Goal: Obtain resource: Download file/media

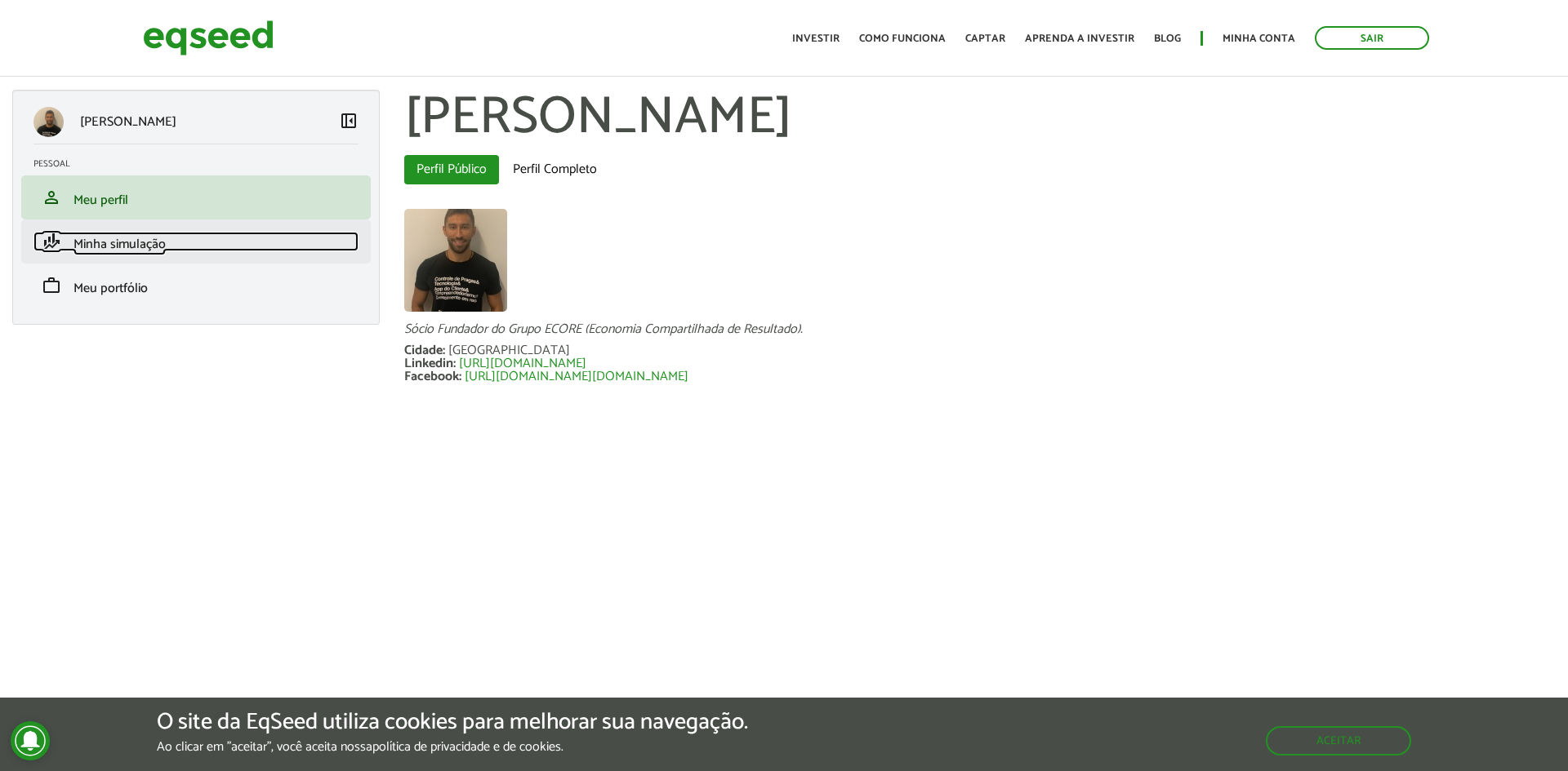
click at [123, 241] on span "Minha simulação" at bounding box center [120, 244] width 92 height 22
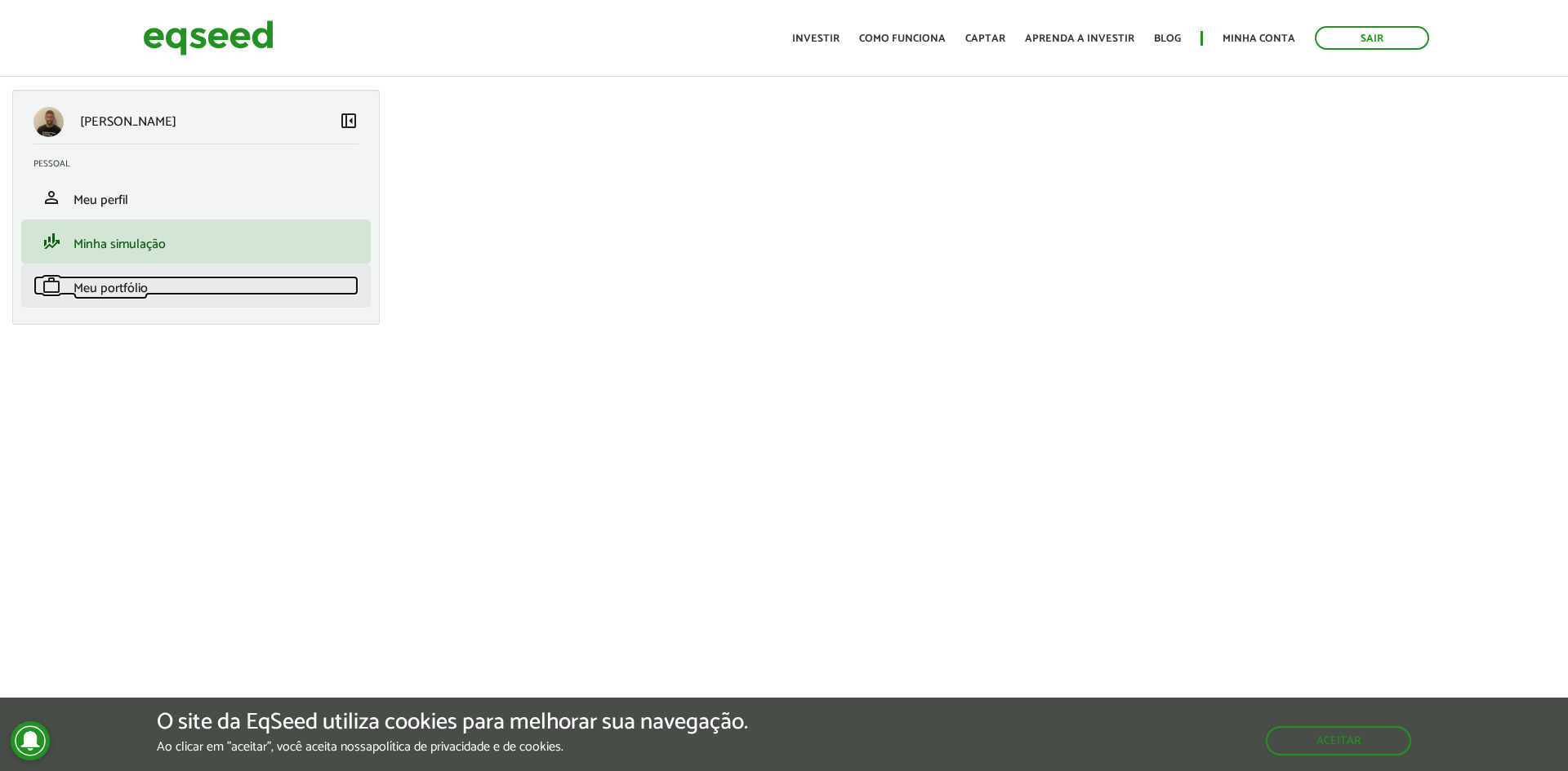
click at [121, 297] on span "Meu portfólio" at bounding box center [110, 288] width 74 height 22
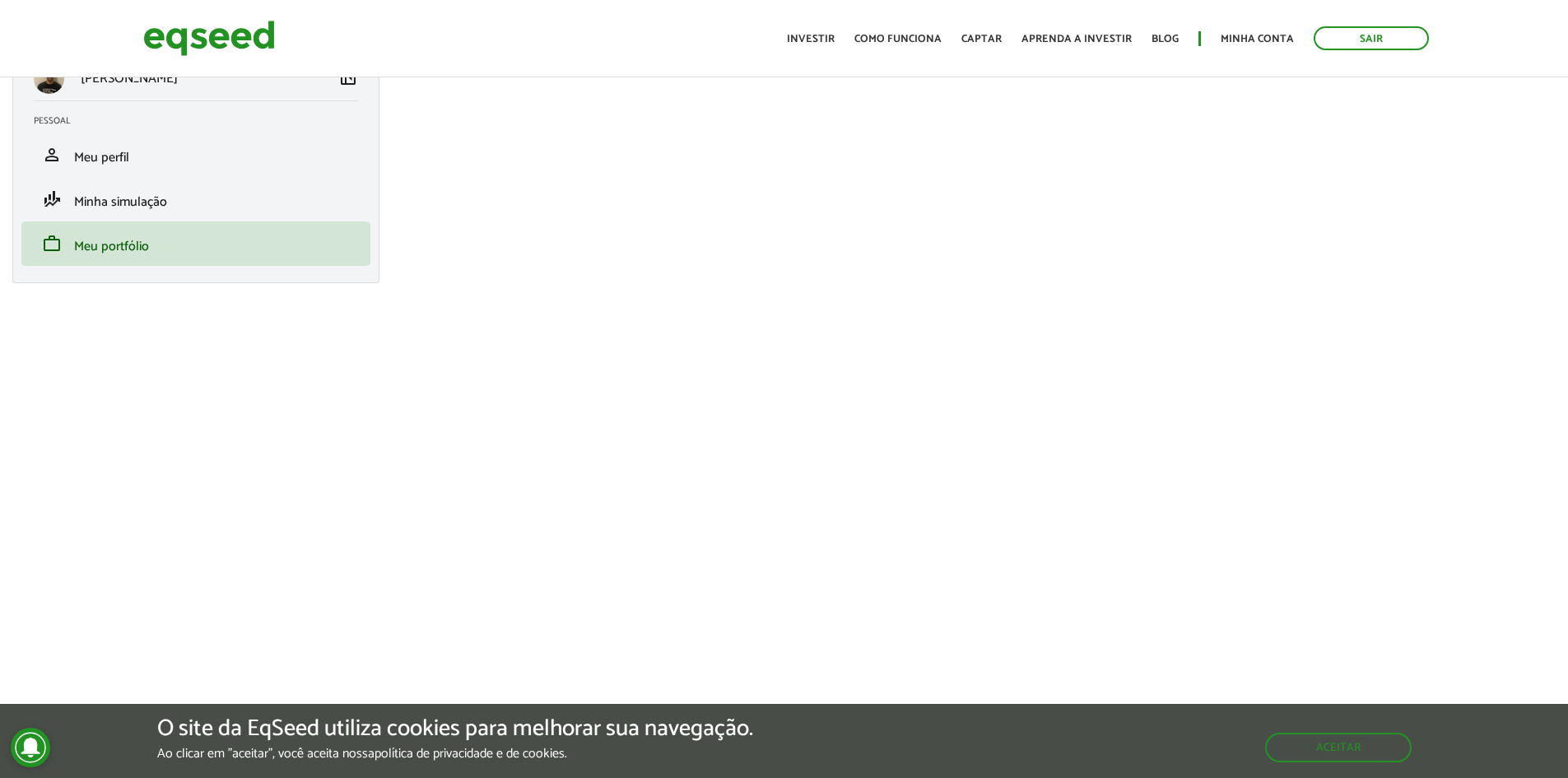
scroll to position [164, 0]
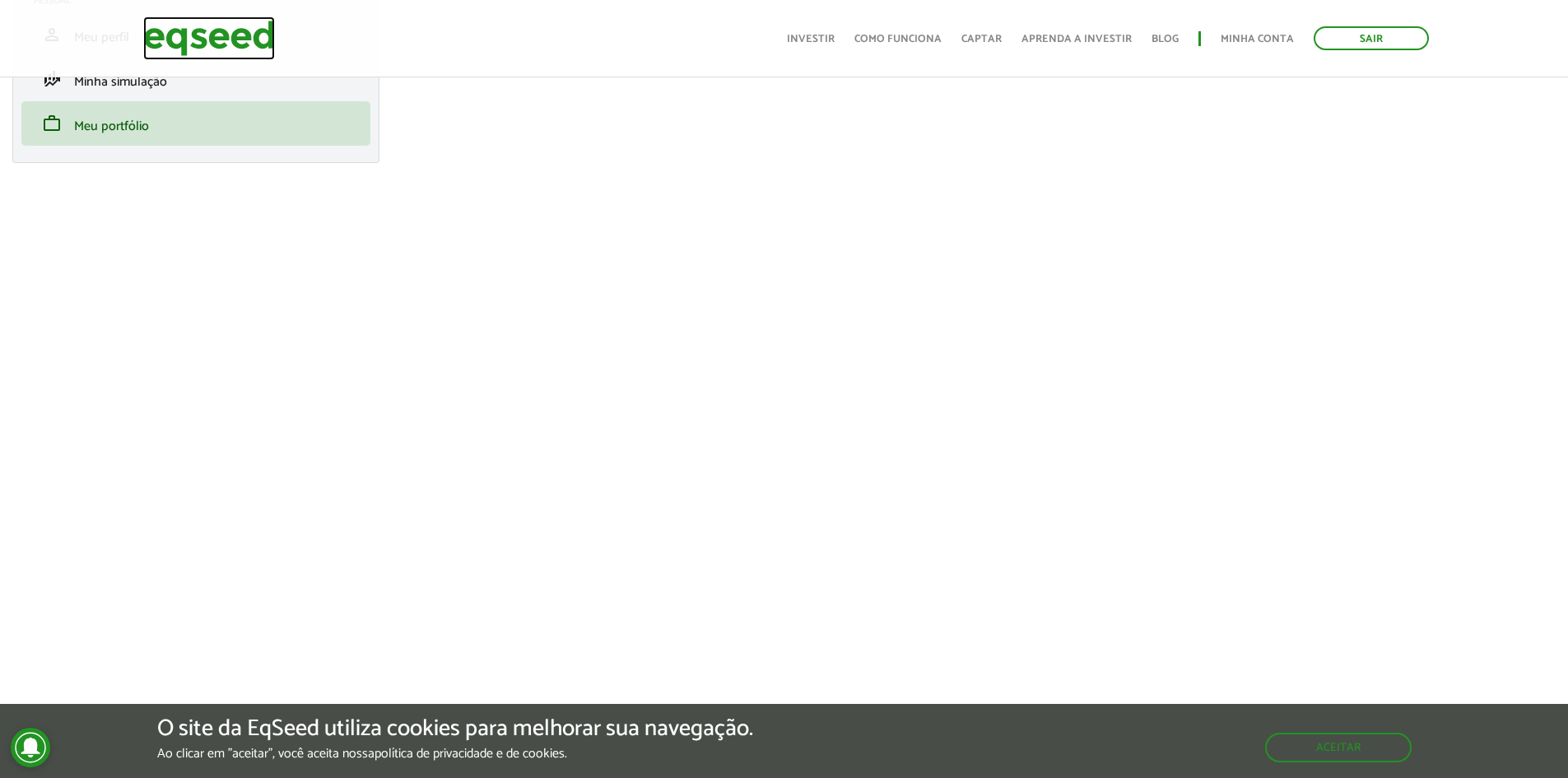
click at [194, 43] on img at bounding box center [209, 38] width 132 height 44
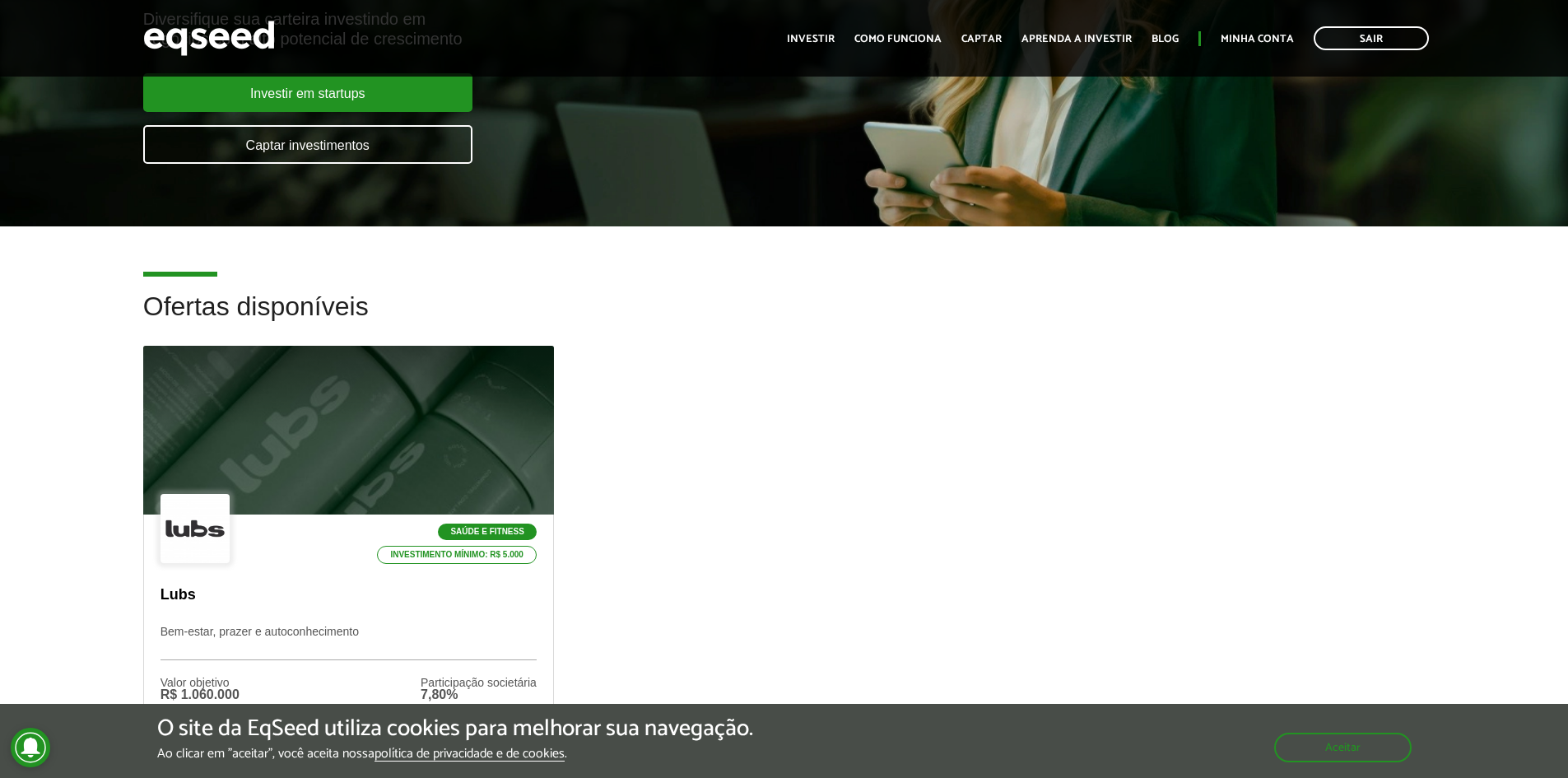
scroll to position [247, 0]
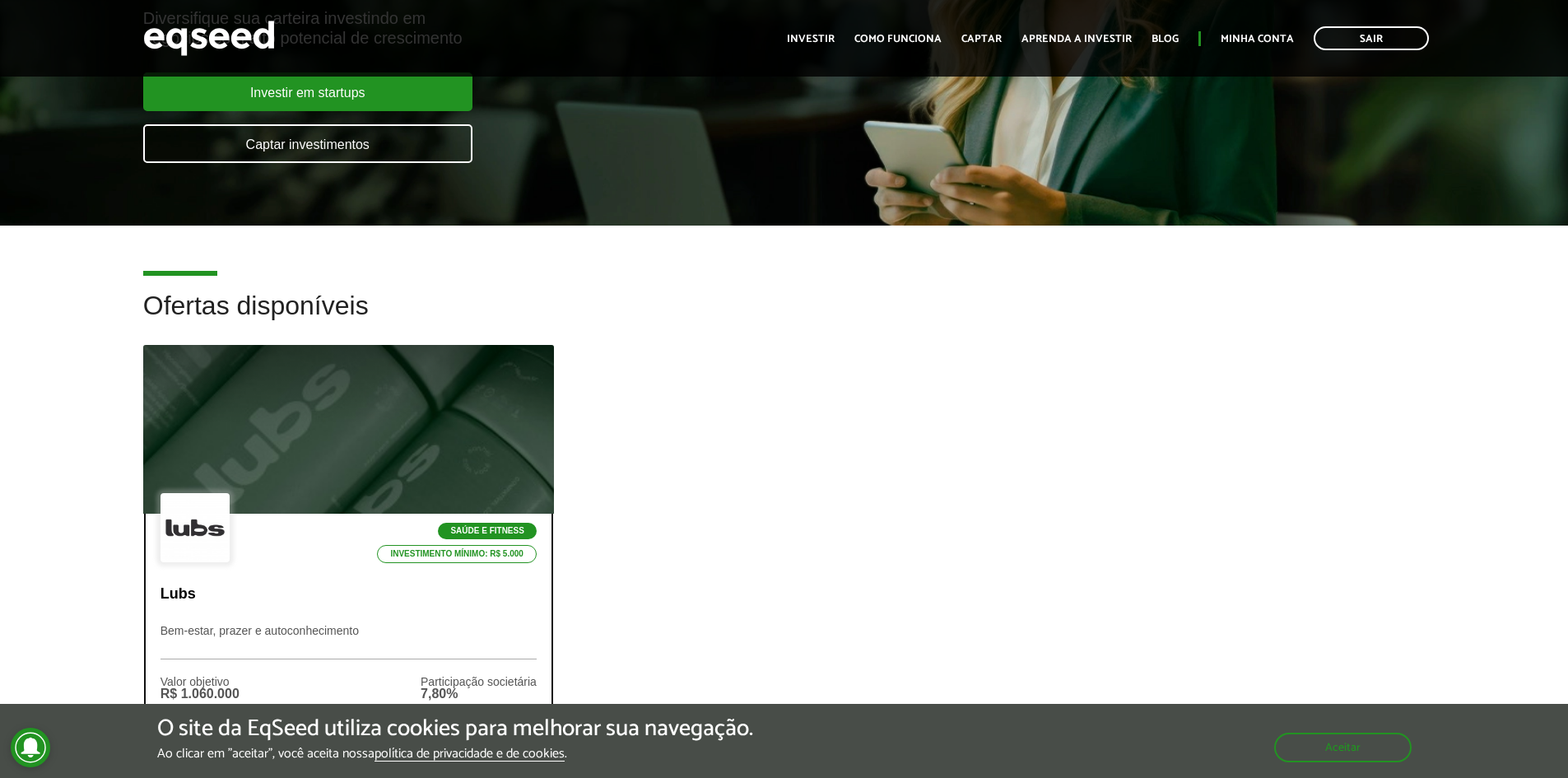
click at [328, 441] on div at bounding box center [348, 429] width 493 height 202
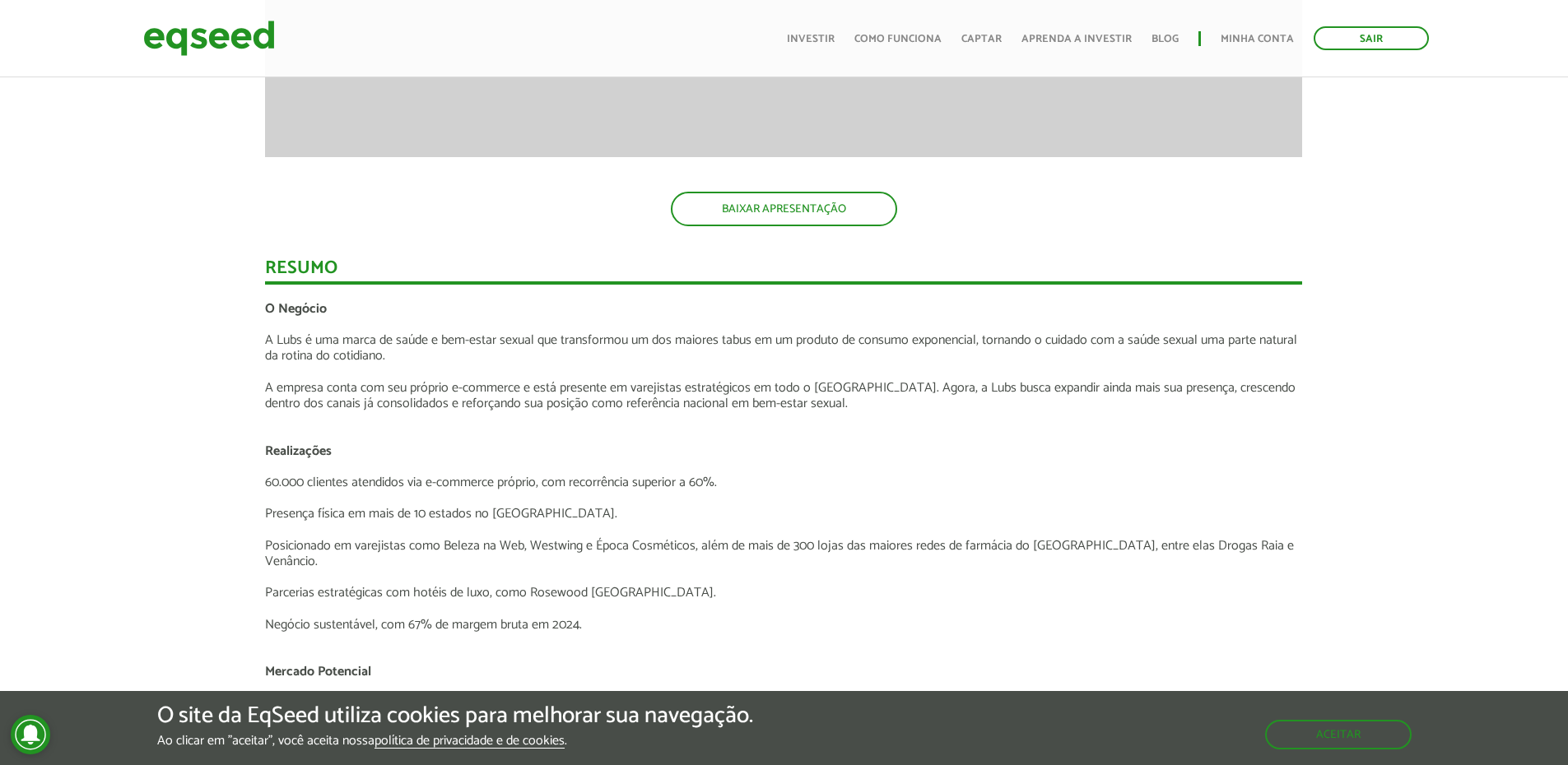
scroll to position [2057, 0]
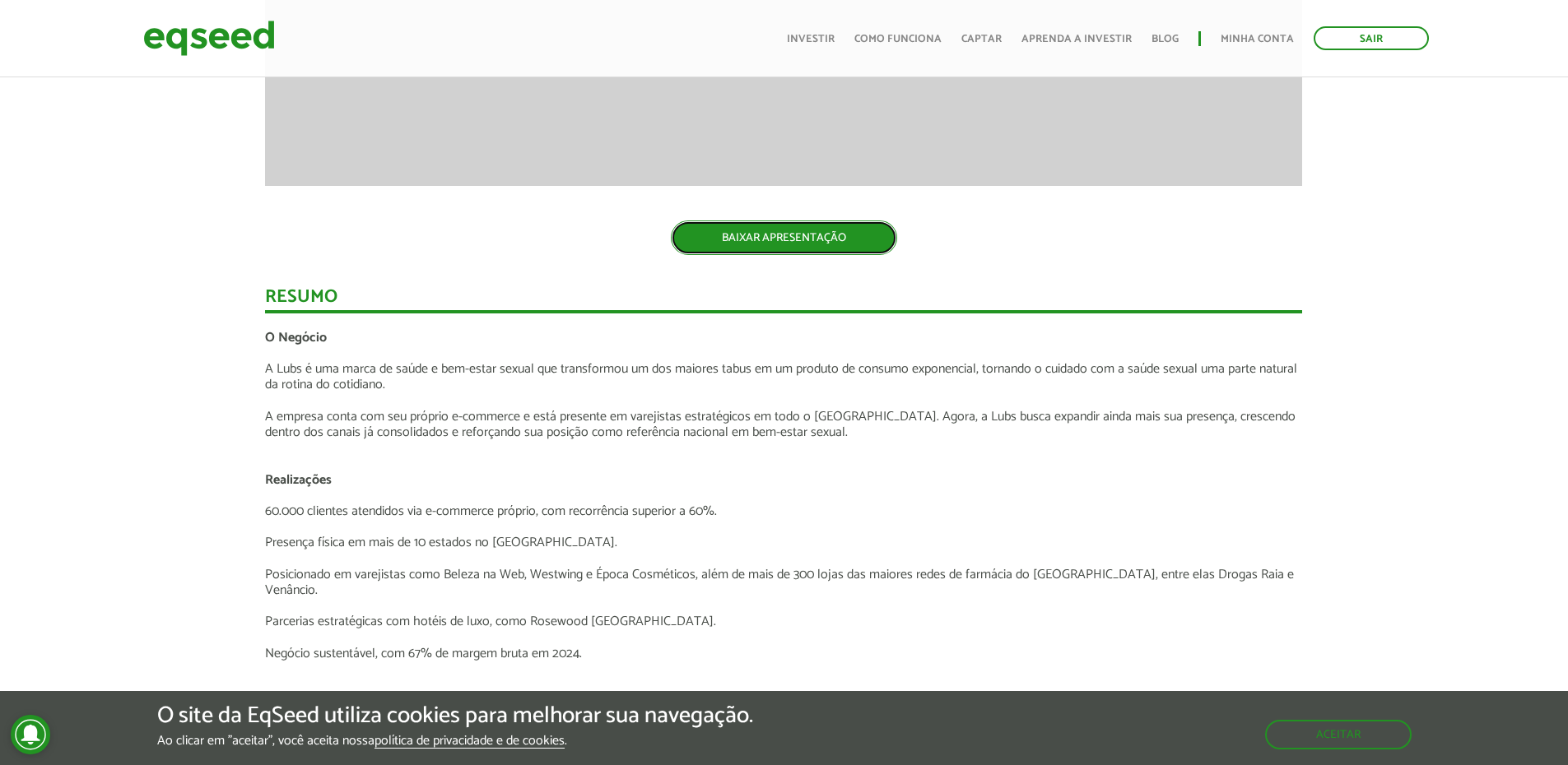
click at [758, 249] on link "BAIXAR APRESENTAÇÃO" at bounding box center [784, 237] width 226 height 34
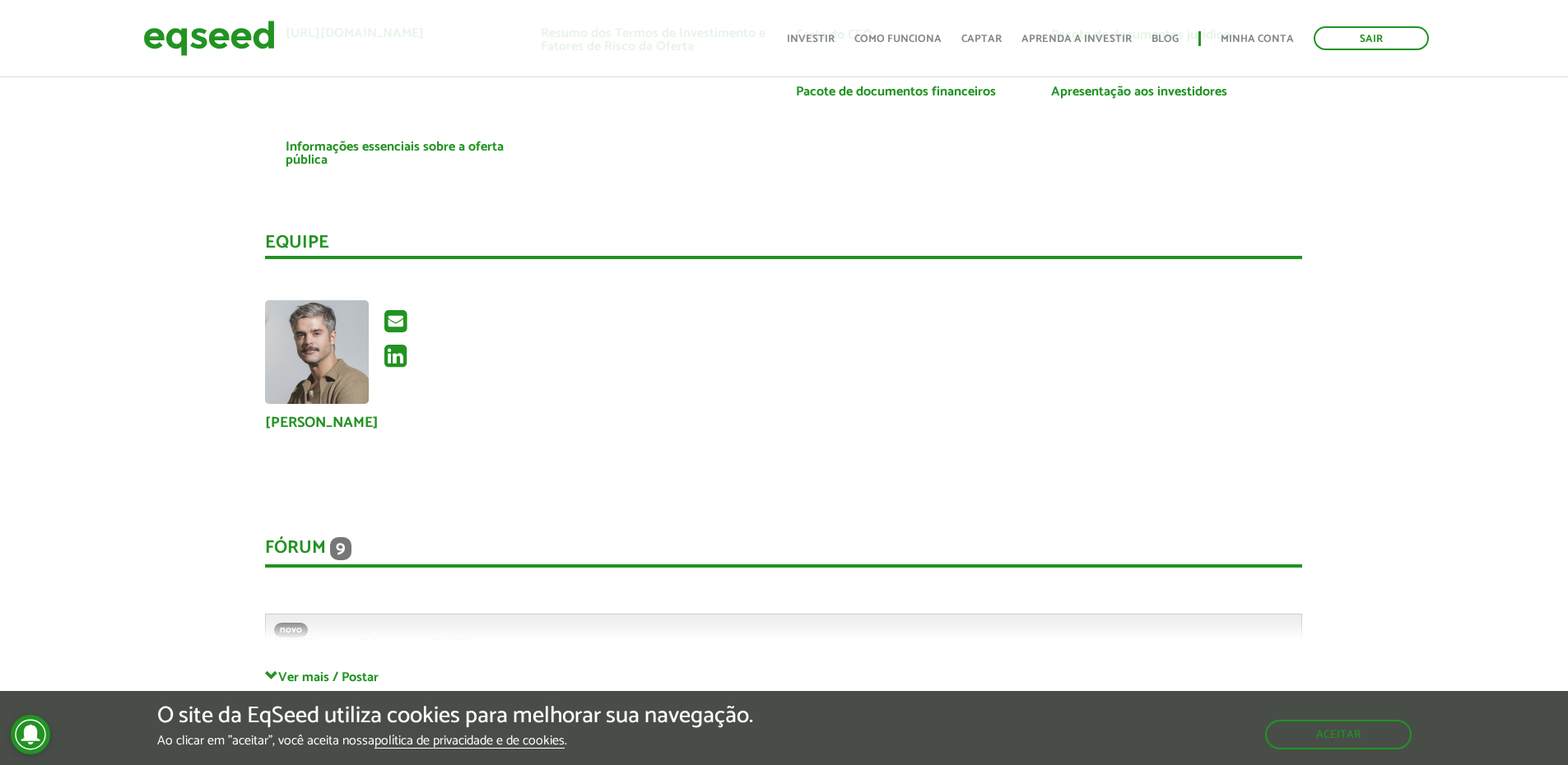
scroll to position [3456, 0]
click at [311, 345] on img at bounding box center [316, 350] width 104 height 103
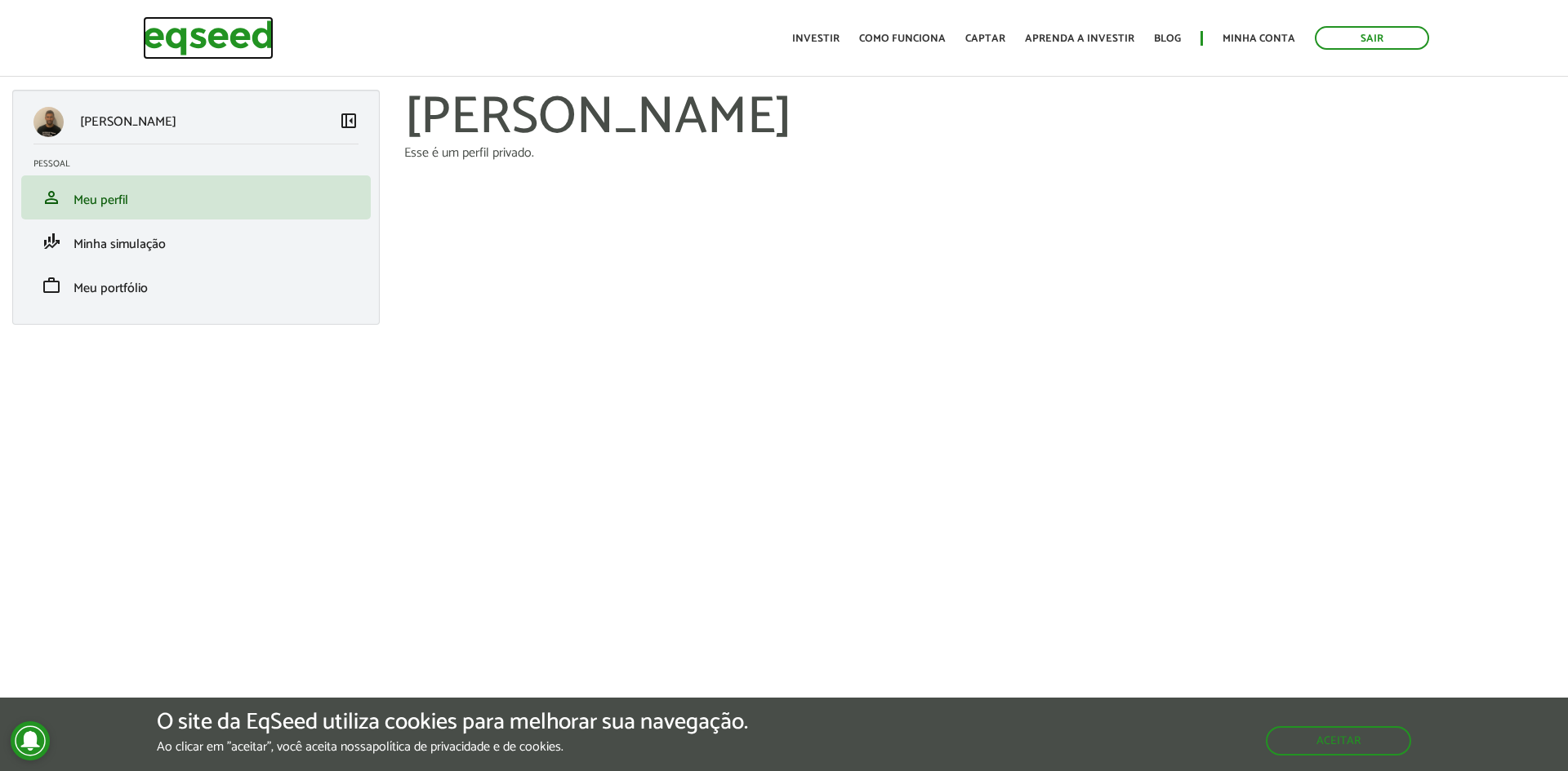
click at [227, 34] on img at bounding box center [208, 38] width 131 height 43
